Goal: Task Accomplishment & Management: Manage account settings

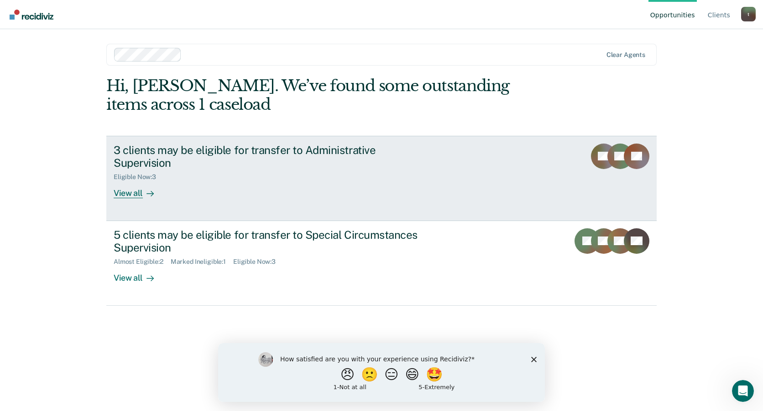
click at [121, 181] on div "View all" at bounding box center [139, 190] width 51 height 18
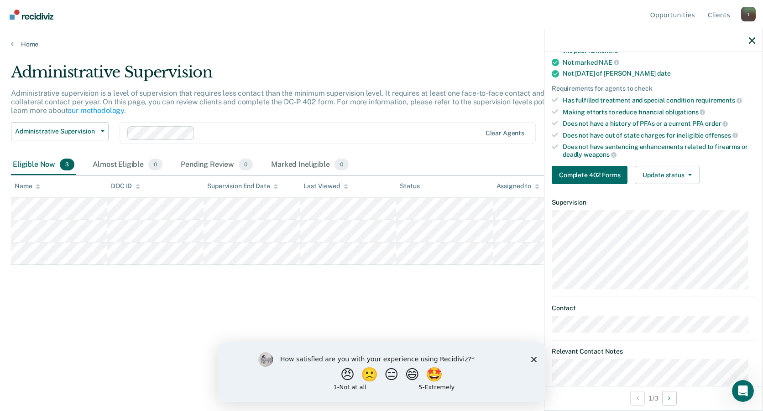
scroll to position [182, 0]
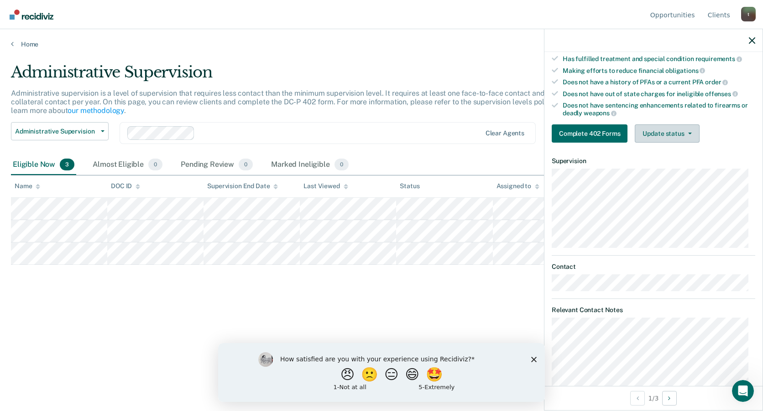
drag, startPoint x: 670, startPoint y: 114, endPoint x: 670, endPoint y: 129, distance: 15.1
click at [670, 115] on div "Does not have sentencing enhancements related to firearms or deadly weapons" at bounding box center [658, 110] width 192 height 16
click at [669, 131] on button "Update status" at bounding box center [666, 134] width 64 height 18
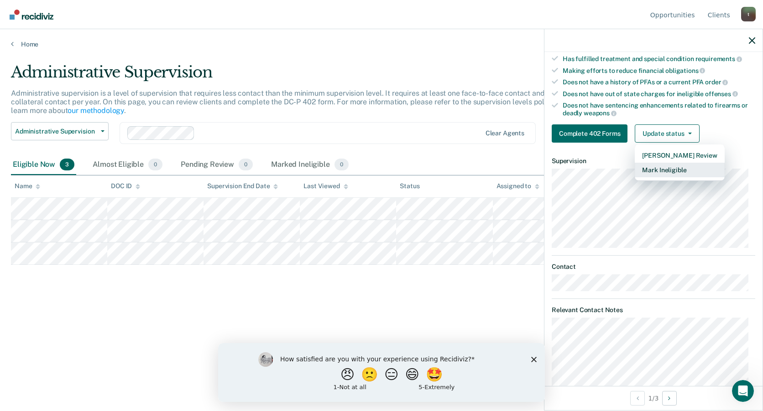
click at [664, 171] on button "Mark Ineligible" at bounding box center [678, 170] width 89 height 15
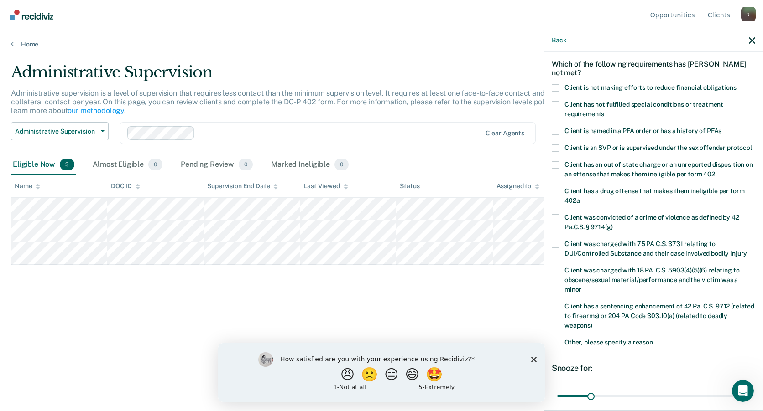
scroll to position [0, 0]
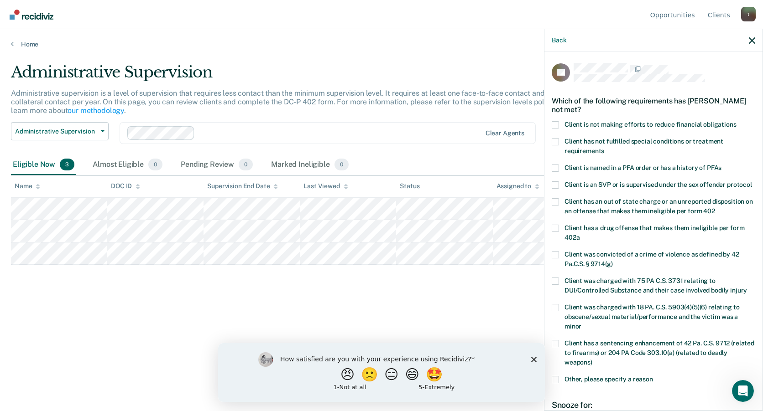
click at [560, 140] on label "Client has not fulfilled special conditions or treatment requirements" at bounding box center [652, 147] width 203 height 19
click at [604, 148] on input "Client has not fulfilled special conditions or treatment requirements" at bounding box center [604, 148] width 0 height 0
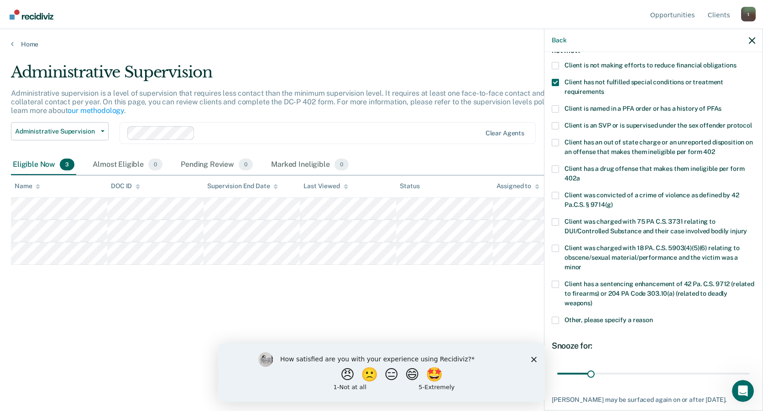
scroll to position [128, 0]
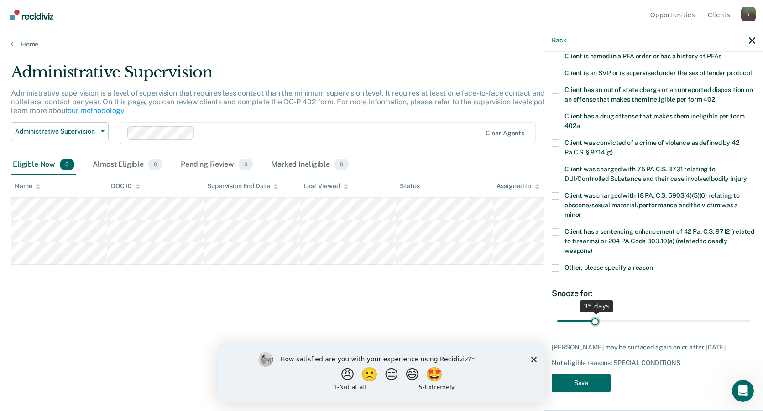
drag, startPoint x: 596, startPoint y: 307, endPoint x: 592, endPoint y: 311, distance: 5.8
click at [593, 313] on input "range" at bounding box center [653, 321] width 192 height 16
drag, startPoint x: 592, startPoint y: 311, endPoint x: 650, endPoint y: 332, distance: 61.3
click at [650, 329] on input "range" at bounding box center [653, 321] width 192 height 16
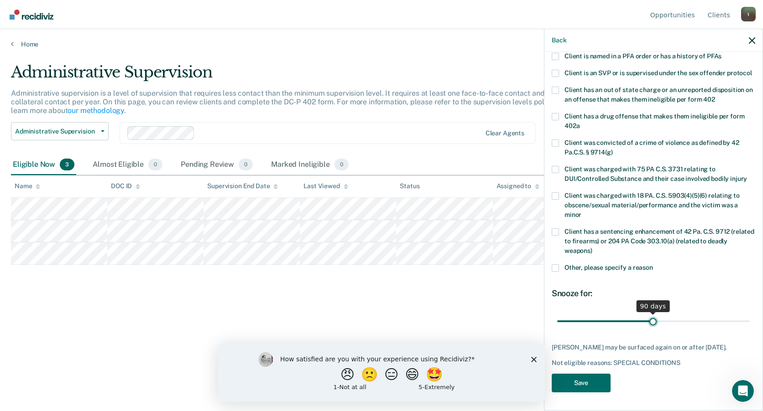
drag, startPoint x: 651, startPoint y: 320, endPoint x: 649, endPoint y: 326, distance: 6.5
type input "90"
click at [649, 326] on input "range" at bounding box center [653, 321] width 192 height 16
click at [585, 387] on button "Save" at bounding box center [580, 383] width 59 height 19
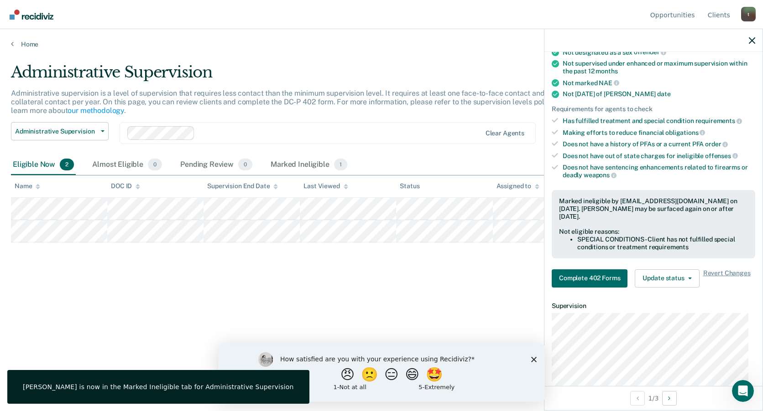
click at [459, 282] on div "Administrative Supervision Administrative supervision is a level of supervision…" at bounding box center [381, 203] width 741 height 280
click at [749, 41] on icon "button" at bounding box center [751, 40] width 6 height 6
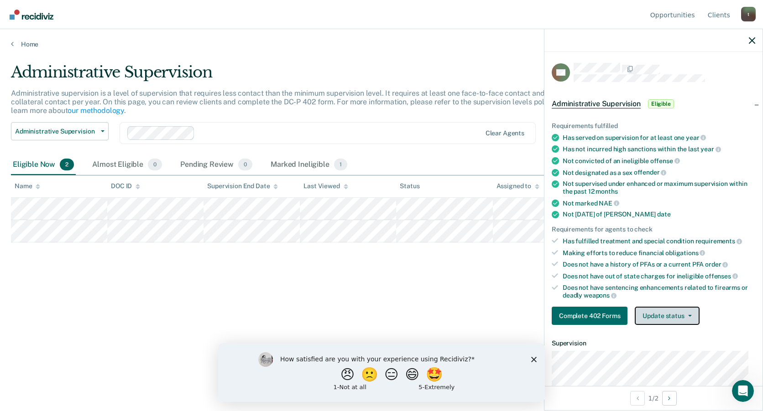
click at [666, 313] on button "Update status" at bounding box center [666, 316] width 64 height 18
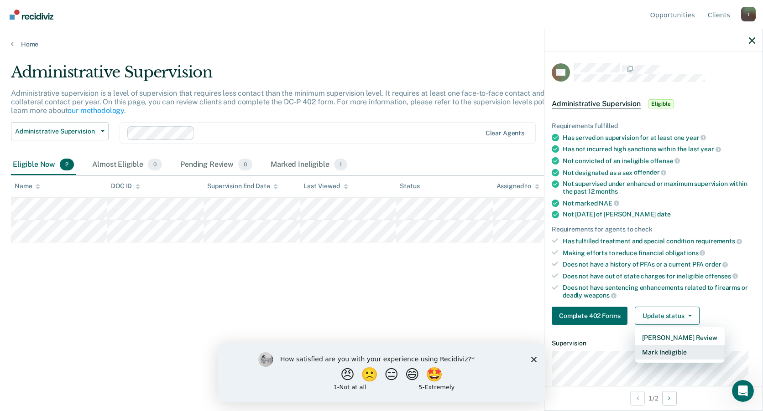
click at [666, 353] on button "Mark Ineligible" at bounding box center [678, 352] width 89 height 15
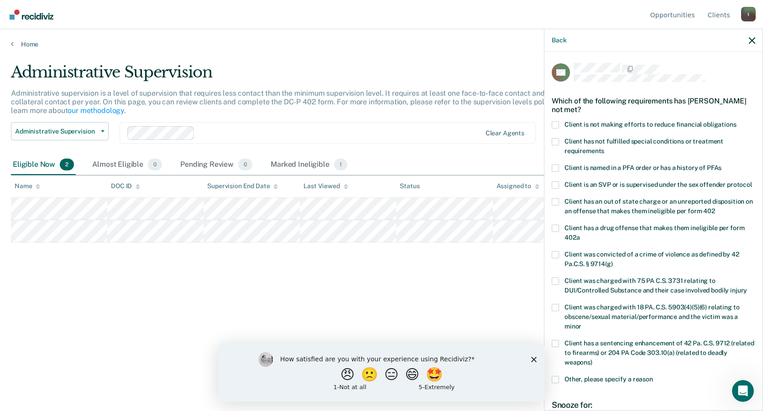
click at [556, 142] on span at bounding box center [554, 141] width 7 height 7
click at [604, 148] on input "Client has not fulfilled special conditions or treatment requirements" at bounding box center [604, 148] width 0 height 0
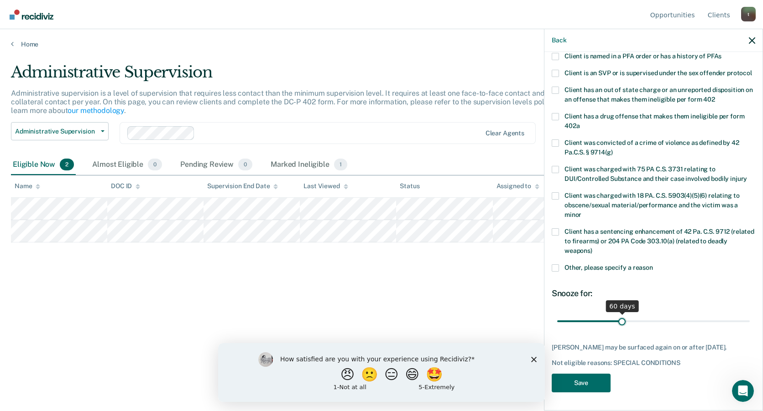
drag, startPoint x: 591, startPoint y: 320, endPoint x: 619, endPoint y: 324, distance: 28.2
click at [619, 324] on input "range" at bounding box center [653, 321] width 192 height 16
drag, startPoint x: 619, startPoint y: 324, endPoint x: 649, endPoint y: 323, distance: 30.1
type input "90"
click at [649, 323] on input "range" at bounding box center [653, 321] width 192 height 16
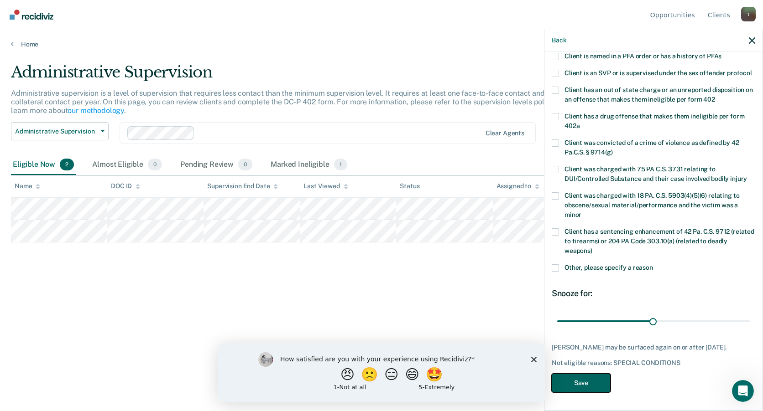
click at [583, 386] on button "Save" at bounding box center [580, 383] width 59 height 19
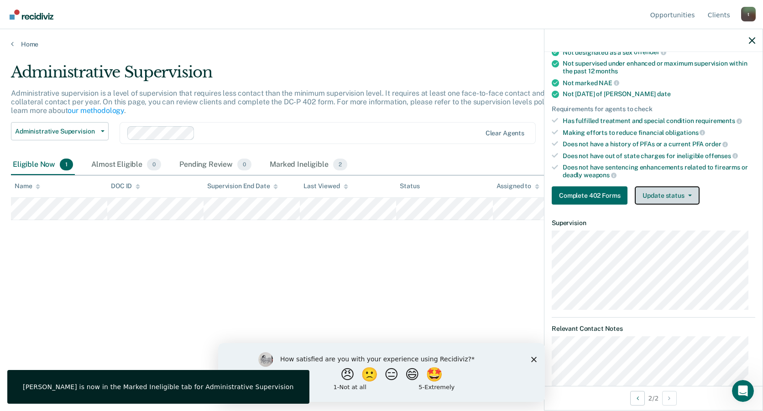
click at [678, 197] on button "Update status" at bounding box center [666, 196] width 64 height 18
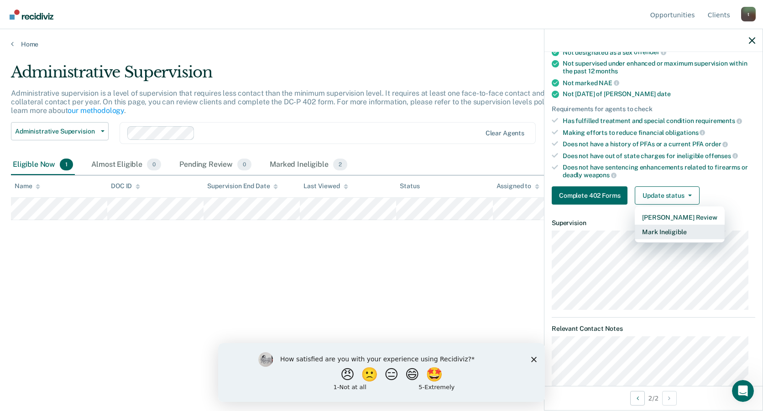
click at [664, 230] on button "Mark Ineligible" at bounding box center [678, 232] width 89 height 15
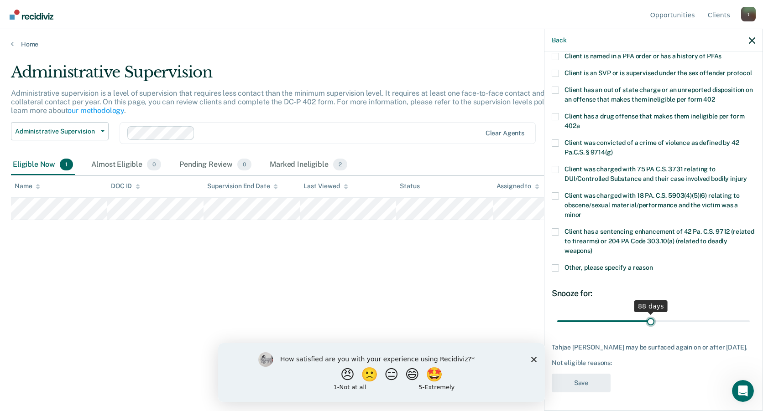
scroll to position [128, 0]
drag, startPoint x: 592, startPoint y: 313, endPoint x: 649, endPoint y: 317, distance: 57.1
type input "90"
click at [649, 316] on input "range" at bounding box center [653, 321] width 192 height 16
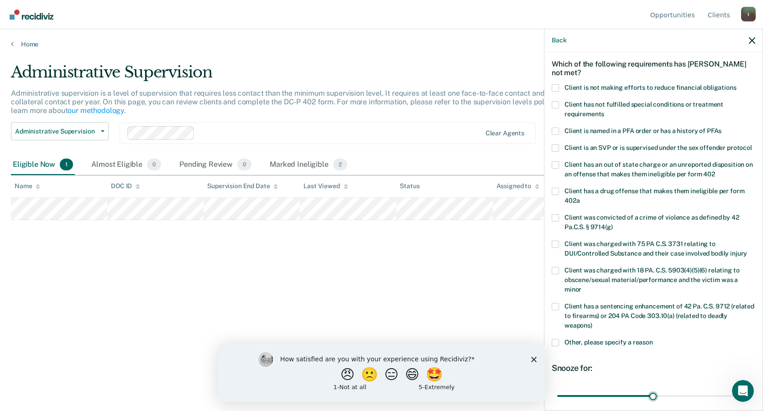
scroll to position [0, 0]
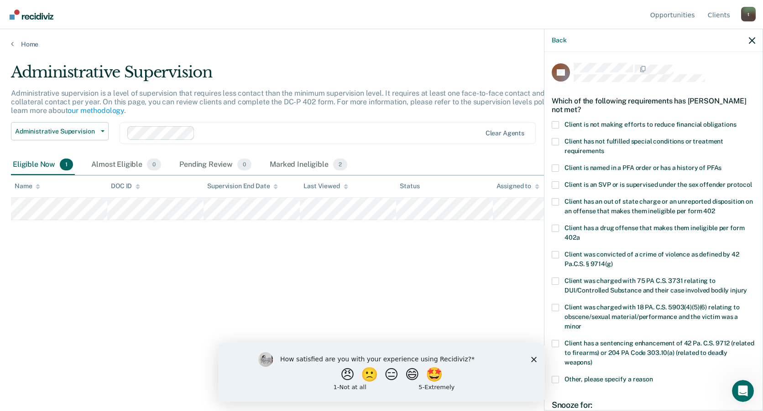
click at [555, 140] on span at bounding box center [554, 141] width 7 height 7
click at [604, 148] on input "Client has not fulfilled special conditions or treatment requirements" at bounding box center [604, 148] width 0 height 0
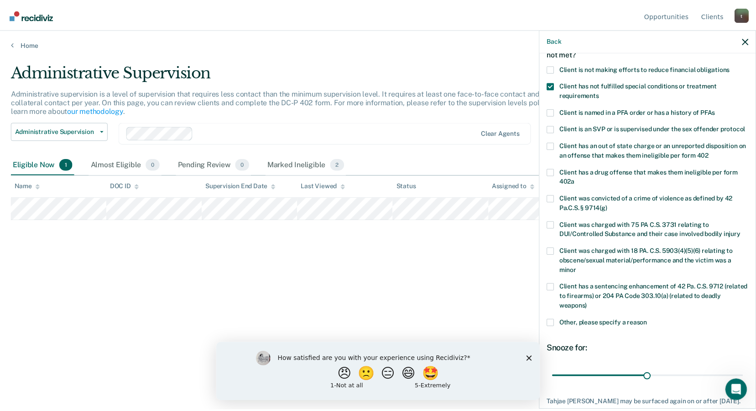
scroll to position [128, 0]
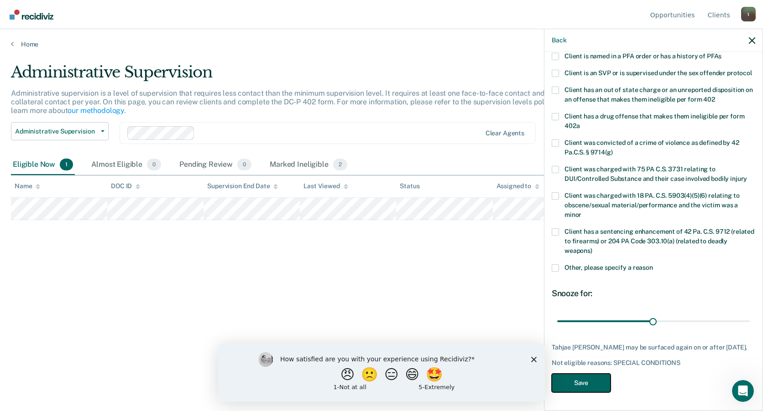
click at [591, 386] on button "Save" at bounding box center [580, 383] width 59 height 19
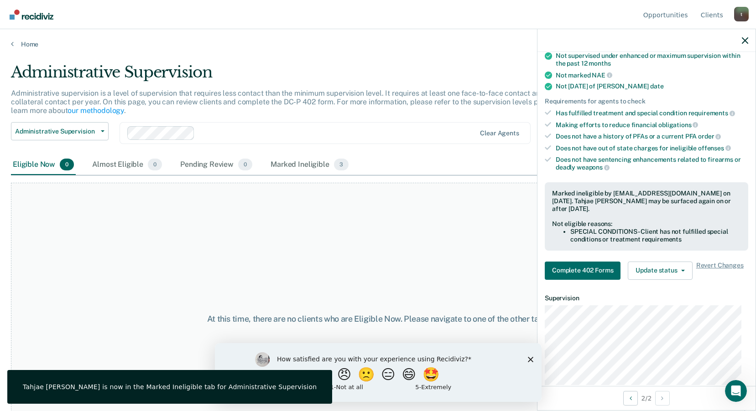
click at [504, 159] on div "Eligible Now 0 Almost Eligible 0 Pending Review 0 Marked Ineligible 3" at bounding box center [378, 165] width 734 height 21
click at [449, 291] on div "At this time, there are no clients who are Eligible Now. Please navigate to one…" at bounding box center [378, 319] width 734 height 273
click at [747, 39] on icon "button" at bounding box center [745, 40] width 6 height 6
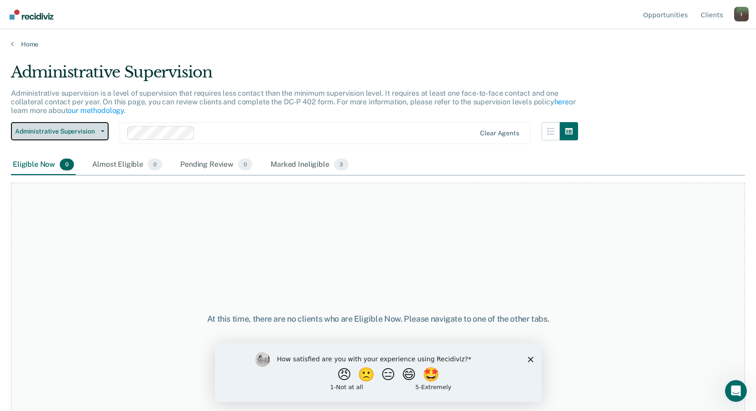
click at [90, 136] on button "Administrative Supervision" at bounding box center [60, 131] width 98 height 18
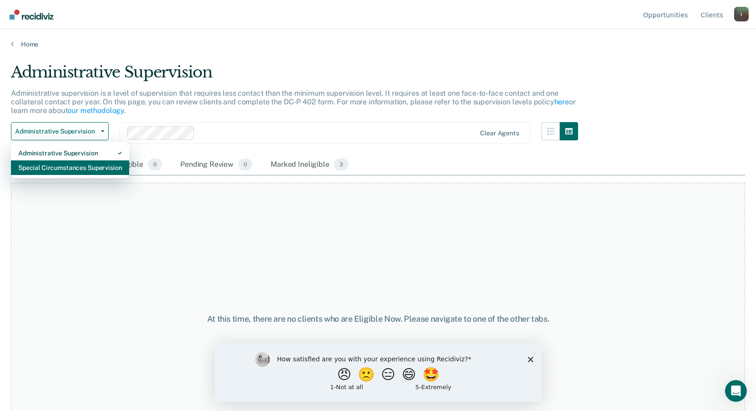
click at [73, 172] on div "Special Circumstances Supervision" at bounding box center [70, 168] width 104 height 15
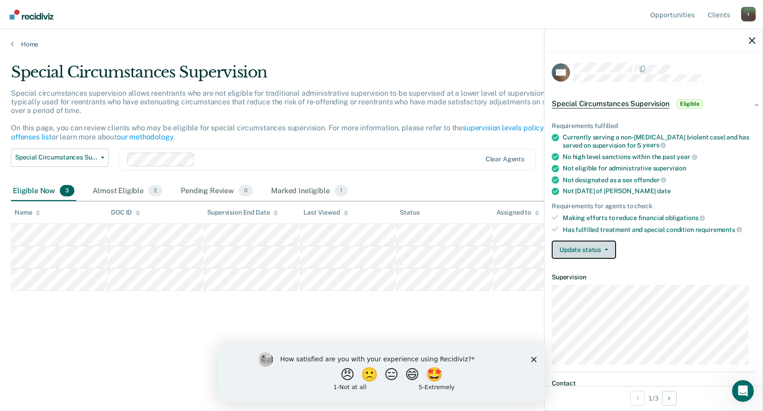
click at [606, 249] on icon "button" at bounding box center [606, 250] width 4 height 2
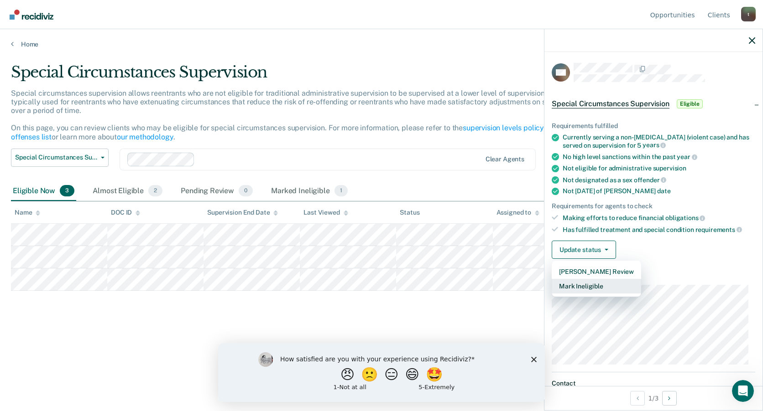
click at [597, 280] on button "Mark Ineligible" at bounding box center [595, 286] width 89 height 15
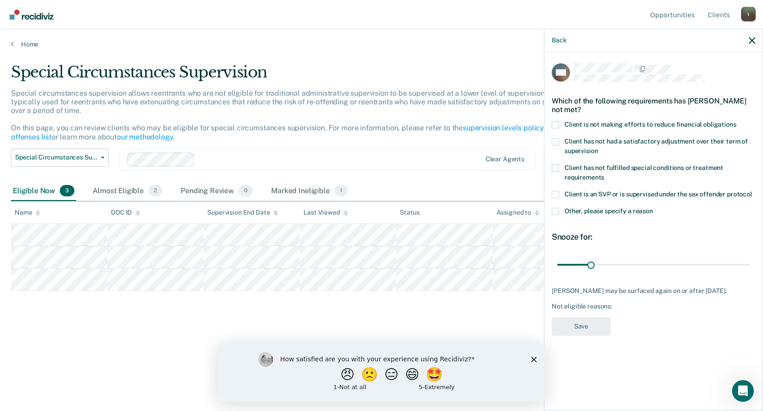
click at [555, 168] on span at bounding box center [554, 168] width 7 height 7
click at [604, 174] on input "Client has not fulfilled special conditions or treatment requirements" at bounding box center [604, 174] width 0 height 0
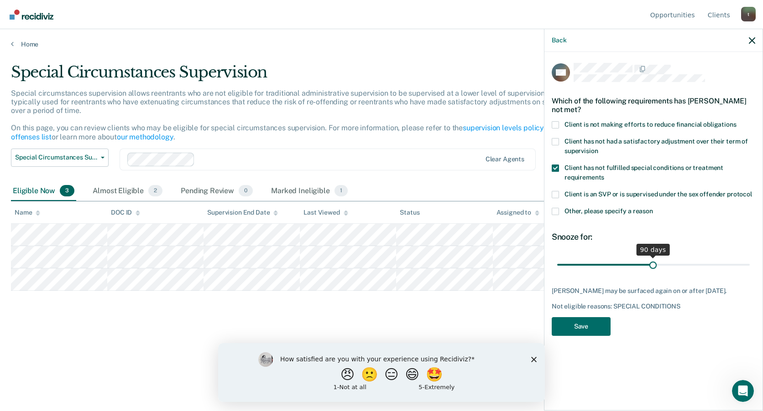
drag, startPoint x: 591, startPoint y: 268, endPoint x: 653, endPoint y: 263, distance: 62.2
type input "90"
click at [653, 263] on input "range" at bounding box center [653, 265] width 192 height 16
click at [576, 327] on button "Save" at bounding box center [580, 326] width 59 height 19
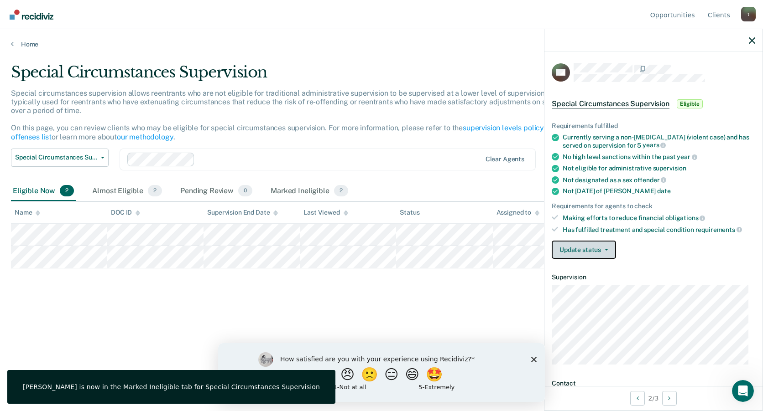
click at [608, 248] on button "Update status" at bounding box center [583, 250] width 64 height 18
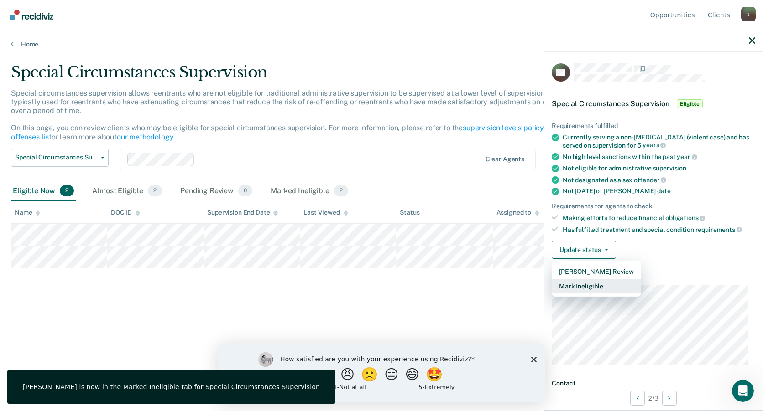
click at [594, 287] on button "Mark Ineligible" at bounding box center [595, 286] width 89 height 15
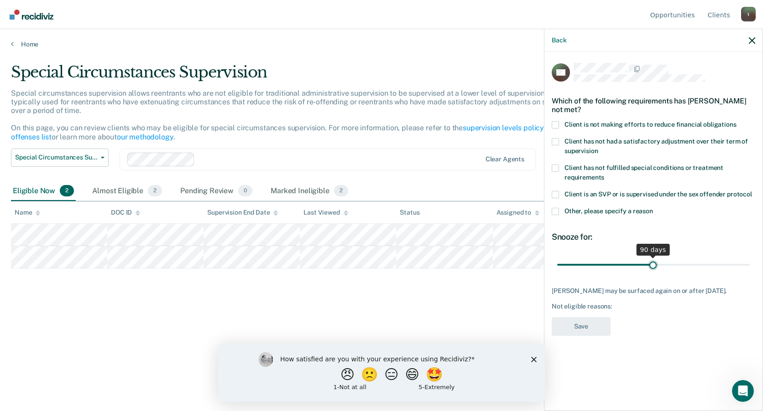
drag, startPoint x: 588, startPoint y: 264, endPoint x: 653, endPoint y: 265, distance: 64.3
type input "90"
click at [653, 265] on input "range" at bounding box center [653, 265] width 192 height 16
click at [554, 169] on span at bounding box center [554, 168] width 7 height 7
click at [604, 174] on input "Client has not fulfilled special conditions or treatment requirements" at bounding box center [604, 174] width 0 height 0
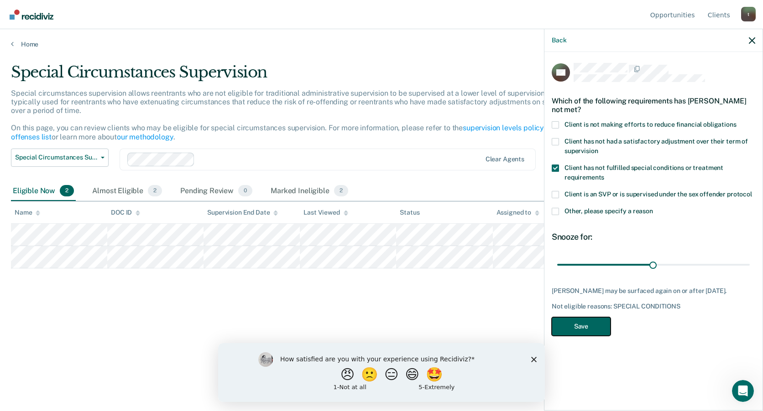
click at [594, 321] on button "Save" at bounding box center [580, 326] width 59 height 19
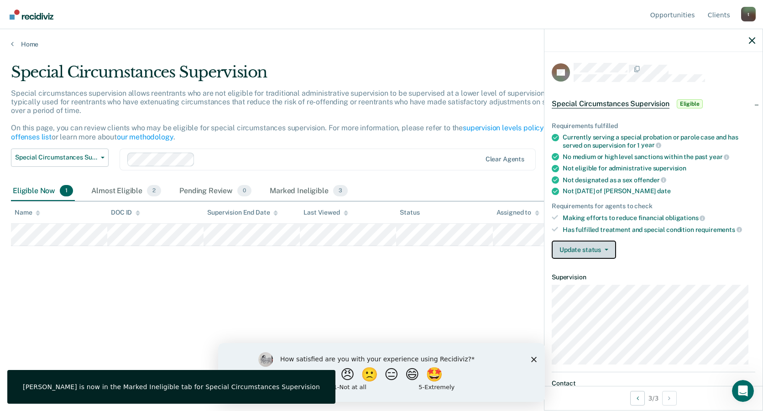
click at [607, 257] on button "Update status" at bounding box center [583, 250] width 64 height 18
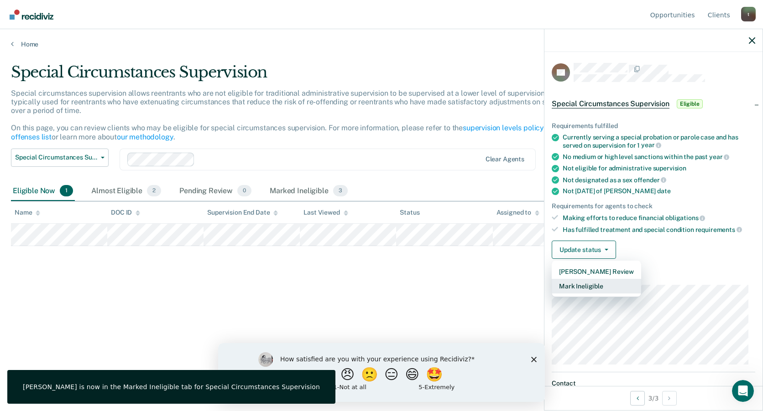
click at [591, 282] on button "Mark Ineligible" at bounding box center [595, 286] width 89 height 15
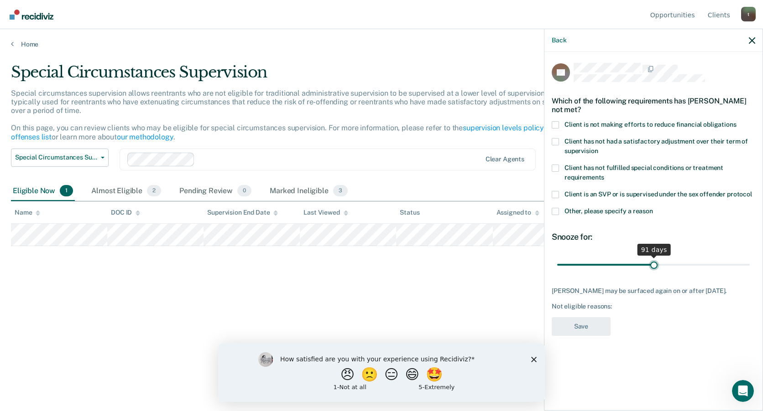
drag, startPoint x: 591, startPoint y: 267, endPoint x: 653, endPoint y: 265, distance: 62.0
click at [653, 265] on input "range" at bounding box center [653, 265] width 192 height 16
type input "90"
click at [652, 268] on input "range" at bounding box center [653, 265] width 192 height 16
click at [556, 168] on span at bounding box center [554, 168] width 7 height 7
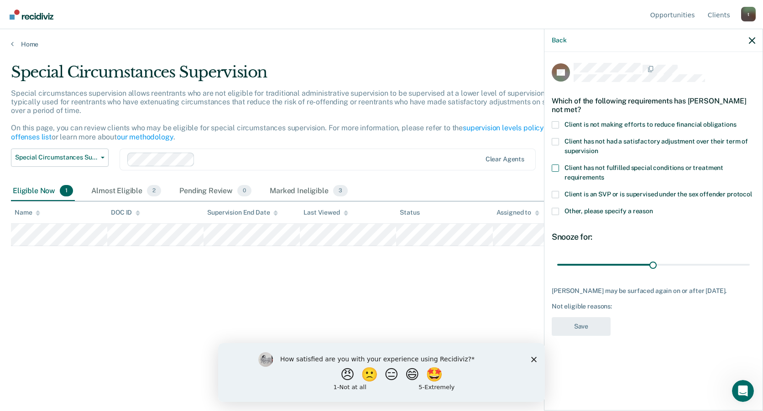
click at [604, 174] on input "Client has not fulfilled special conditions or treatment requirements" at bounding box center [604, 174] width 0 height 0
click at [574, 333] on button "Save" at bounding box center [580, 326] width 59 height 19
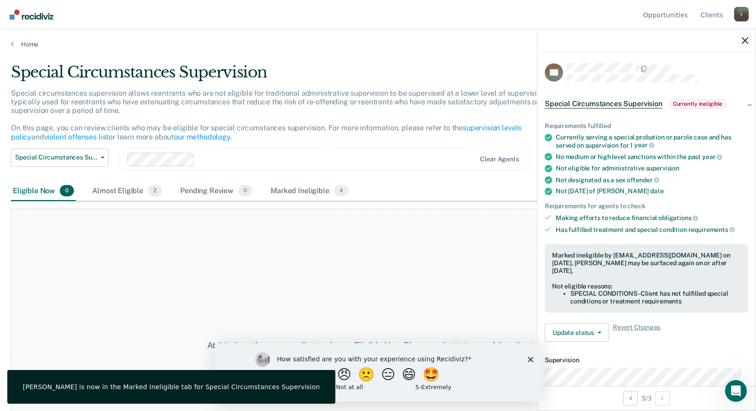
click at [475, 278] on div "At this time, there are no clients who are Eligible Now. Please navigate to one…" at bounding box center [378, 345] width 734 height 273
click at [746, 40] on icon "button" at bounding box center [745, 40] width 6 height 6
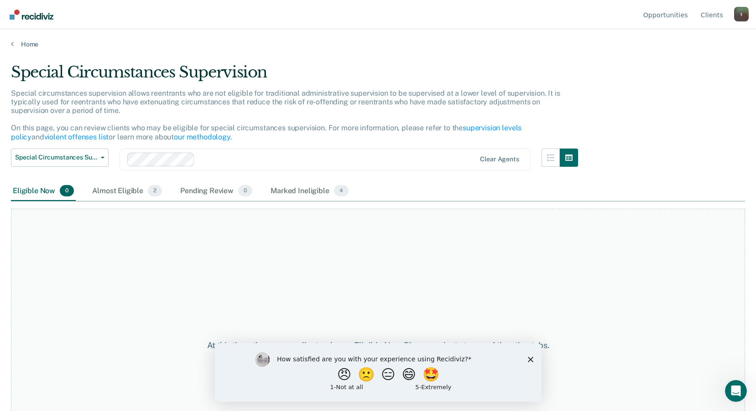
click at [27, 50] on main "Special Circumstances Supervision Special circumstances supervision allows reen…" at bounding box center [378, 228] width 756 height 360
click at [27, 47] on link "Home" at bounding box center [378, 44] width 734 height 8
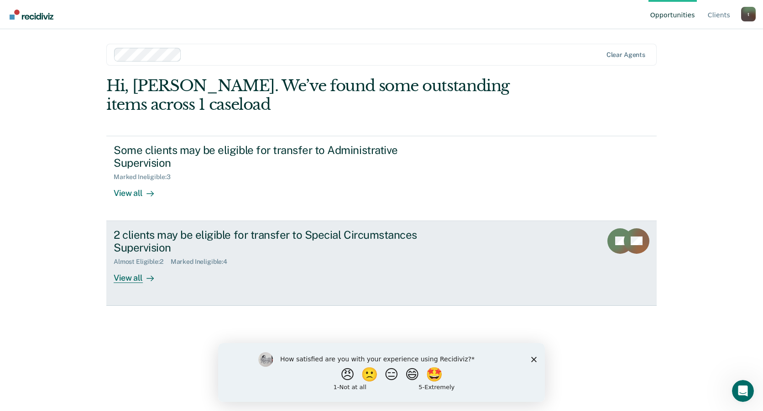
click at [143, 242] on div "2 clients may be eligible for transfer to Special Circumstances Supervision" at bounding box center [274, 241] width 320 height 26
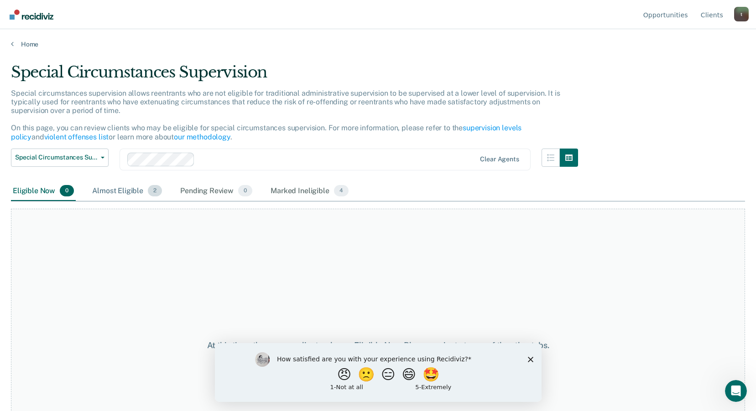
click at [130, 191] on div "Almost Eligible 2" at bounding box center [126, 192] width 73 height 20
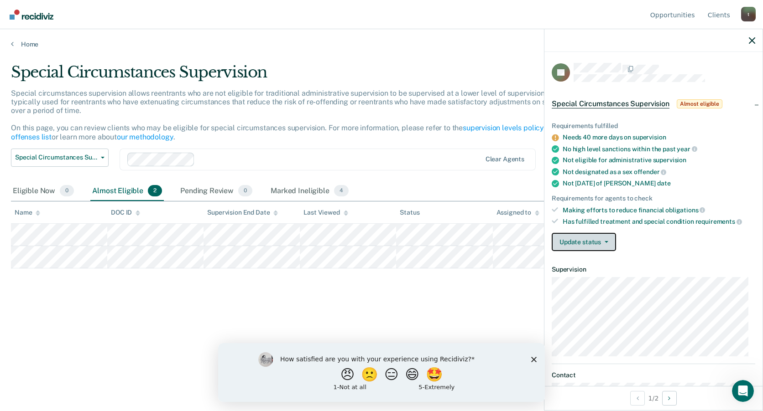
click at [611, 238] on button "Update status" at bounding box center [583, 242] width 64 height 18
click at [681, 240] on div "Update status [PERSON_NAME] Review Mark Ineligible" at bounding box center [652, 242] width 203 height 18
click at [600, 243] on button "Update status" at bounding box center [583, 242] width 64 height 18
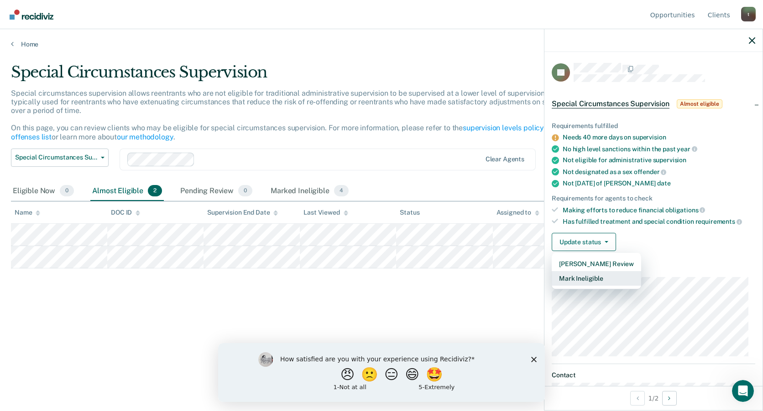
click at [590, 275] on button "Mark Ineligible" at bounding box center [595, 278] width 89 height 15
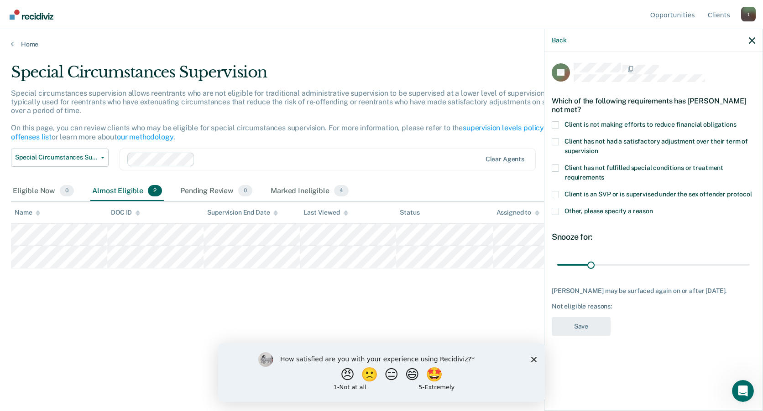
click at [556, 167] on span at bounding box center [554, 168] width 7 height 7
click at [604, 174] on input "Client has not fulfilled special conditions or treatment requirements" at bounding box center [604, 174] width 0 height 0
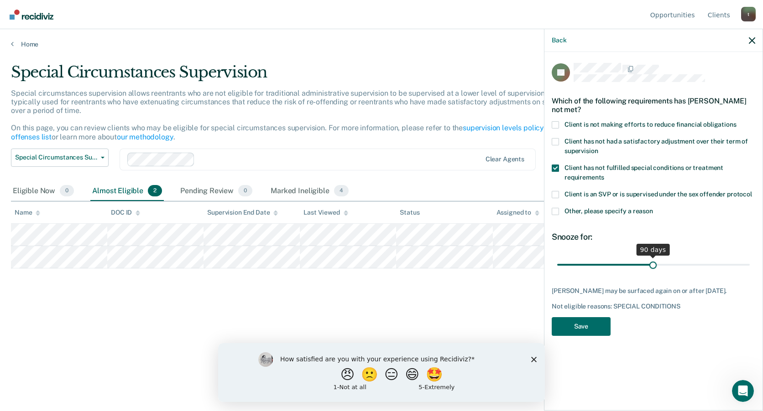
drag, startPoint x: 590, startPoint y: 264, endPoint x: 653, endPoint y: 262, distance: 62.5
type input "90"
click at [653, 262] on input "range" at bounding box center [653, 265] width 192 height 16
click at [596, 318] on button "Save" at bounding box center [580, 326] width 59 height 19
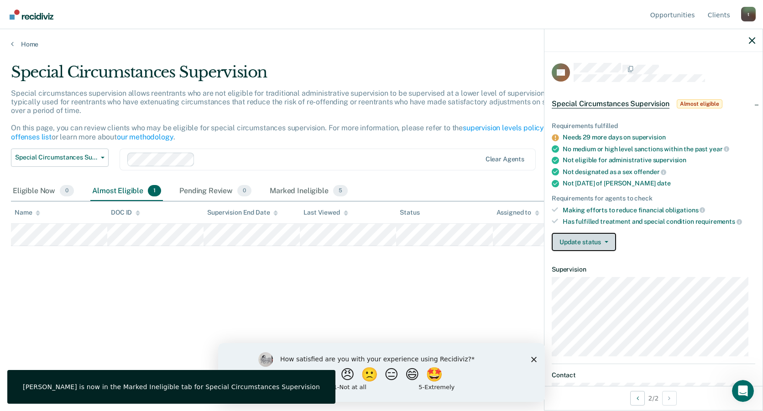
click at [600, 244] on button "Update status" at bounding box center [583, 242] width 64 height 18
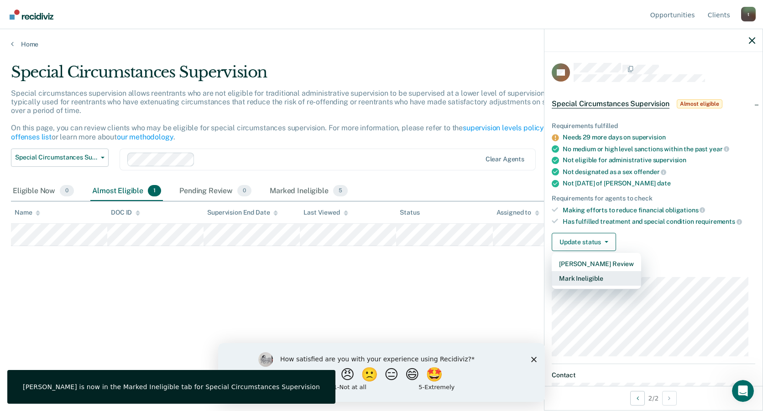
click at [590, 278] on button "Mark Ineligible" at bounding box center [595, 278] width 89 height 15
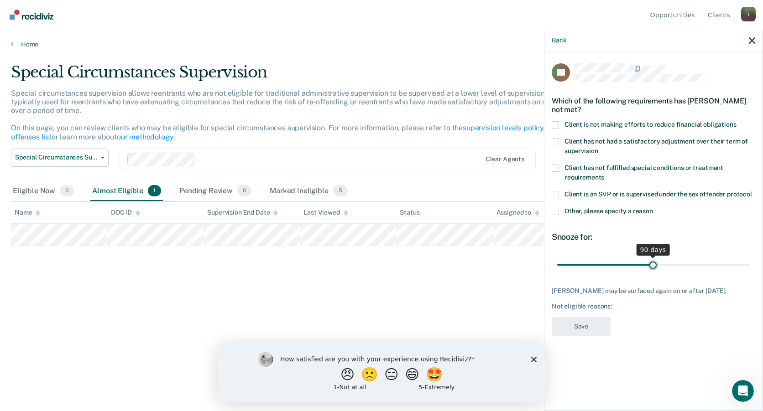
drag, startPoint x: 589, startPoint y: 266, endPoint x: 652, endPoint y: 264, distance: 63.4
type input "90"
click at [652, 264] on input "range" at bounding box center [653, 265] width 192 height 16
click at [554, 166] on span at bounding box center [554, 168] width 7 height 7
click at [604, 174] on input "Client has not fulfilled special conditions or treatment requirements" at bounding box center [604, 174] width 0 height 0
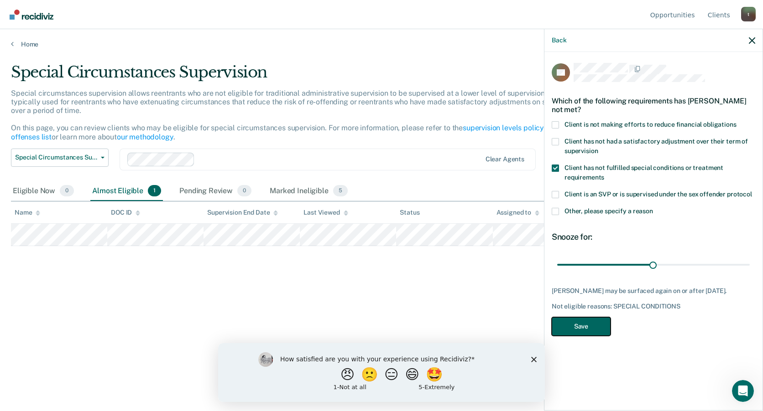
click at [590, 327] on button "Save" at bounding box center [580, 326] width 59 height 19
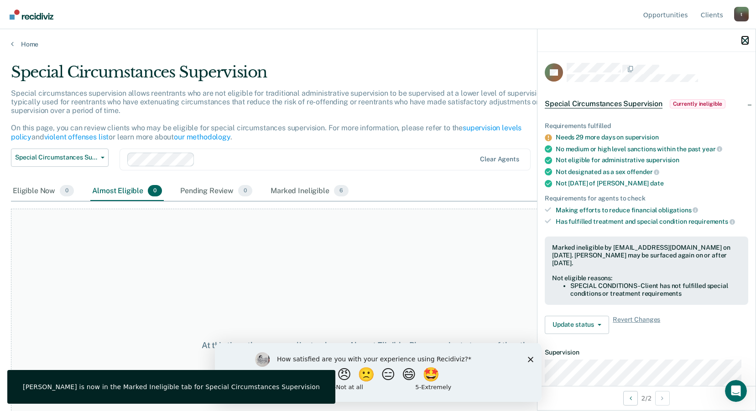
click at [745, 40] on icon "button" at bounding box center [745, 40] width 6 height 6
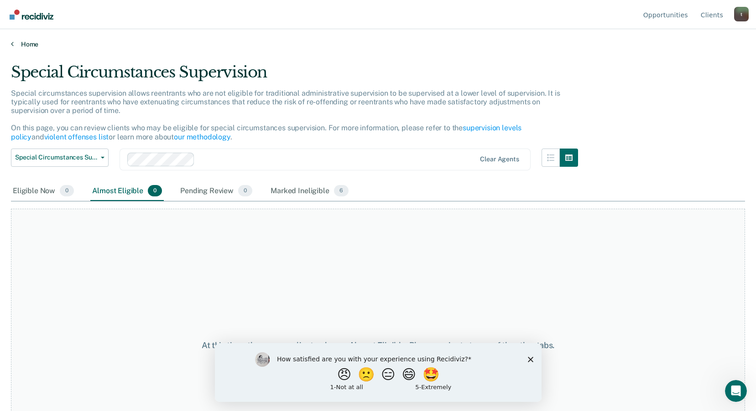
click at [29, 44] on link "Home" at bounding box center [378, 44] width 734 height 8
